Goal: Task Accomplishment & Management: Manage account settings

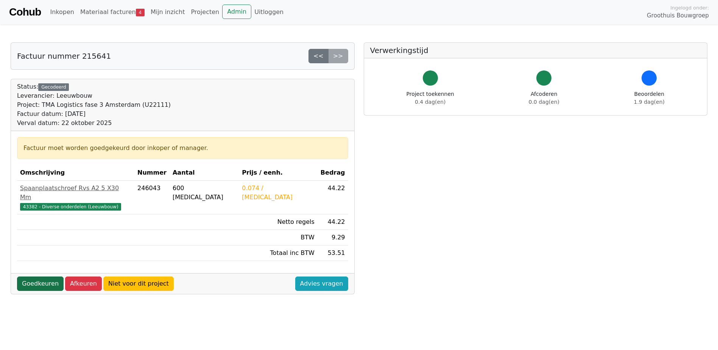
click at [49, 276] on link "Goedkeuren" at bounding box center [40, 283] width 47 height 14
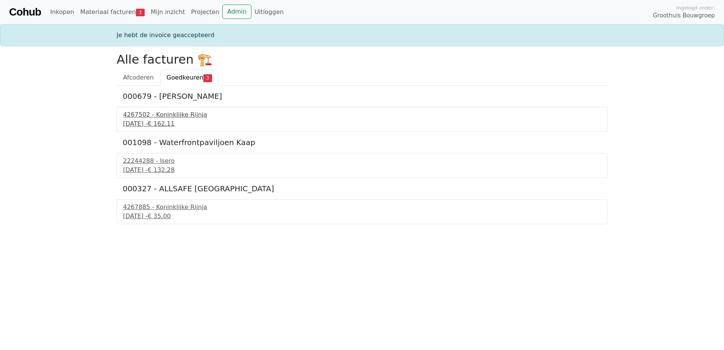
click at [170, 123] on div "18 september 2025 - € 162,11" at bounding box center [362, 123] width 478 height 9
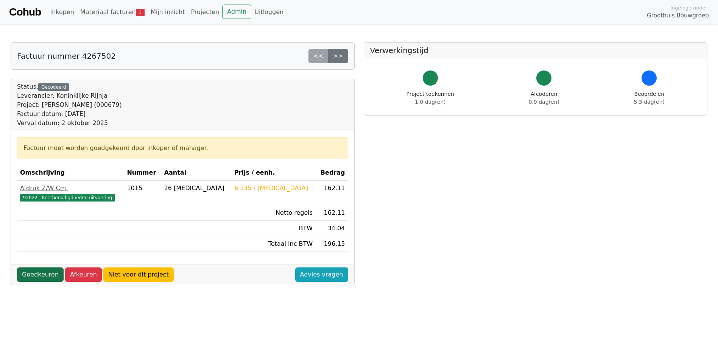
click at [47, 272] on link "Goedkeuren" at bounding box center [40, 274] width 47 height 14
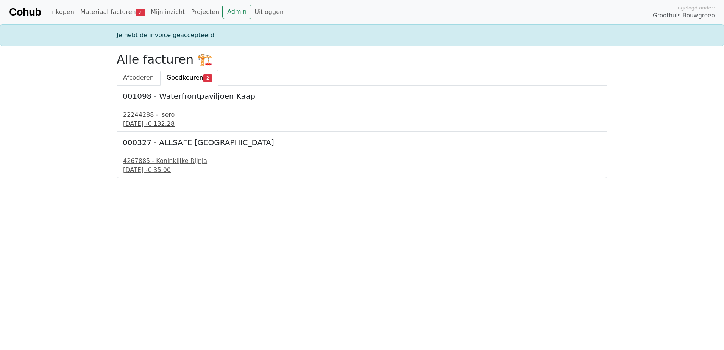
click at [156, 123] on div "[DATE] - € 132,28" at bounding box center [362, 123] width 478 height 9
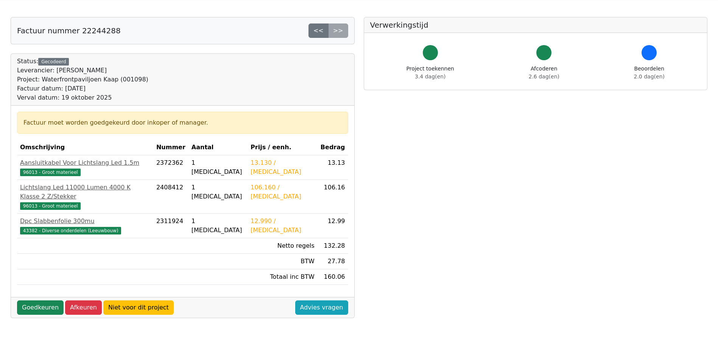
scroll to position [76, 0]
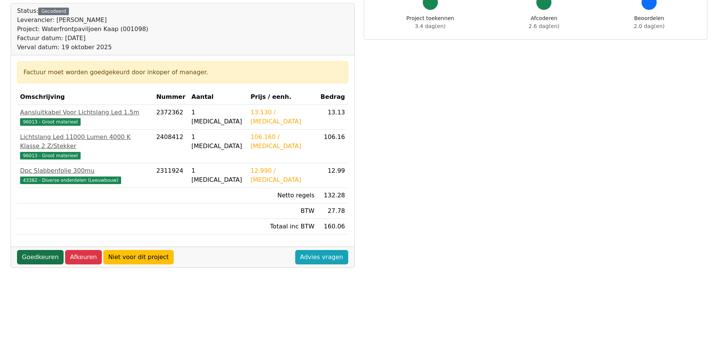
click at [41, 250] on link "Goedkeuren" at bounding box center [40, 257] width 47 height 14
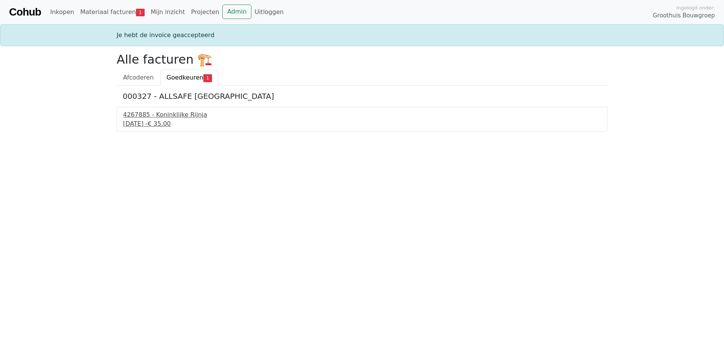
click at [173, 121] on div "[DATE] - € 35,00" at bounding box center [362, 123] width 478 height 9
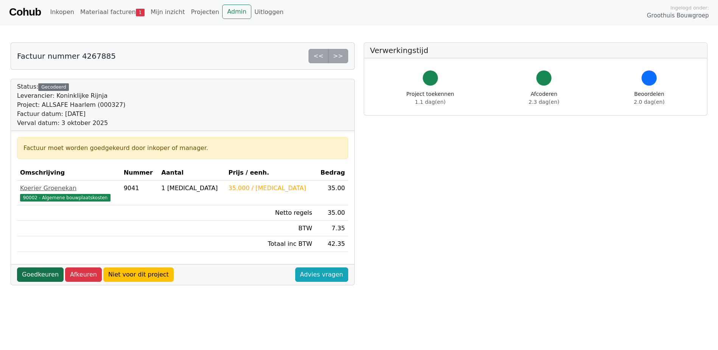
click at [42, 270] on link "Goedkeuren" at bounding box center [40, 274] width 47 height 14
